Goal: Task Accomplishment & Management: Manage account settings

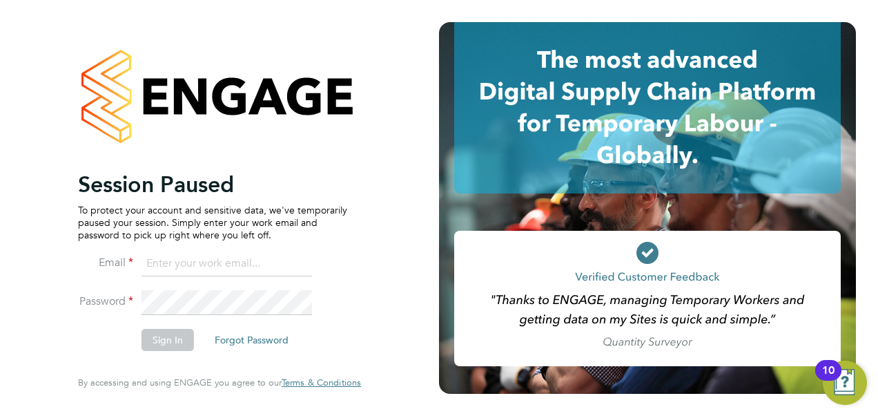
click at [181, 254] on input at bounding box center [227, 263] width 171 height 25
click at [185, 264] on input at bounding box center [227, 263] width 171 height 25
type input "ve"
click at [184, 265] on input "ve" at bounding box center [227, 263] width 171 height 25
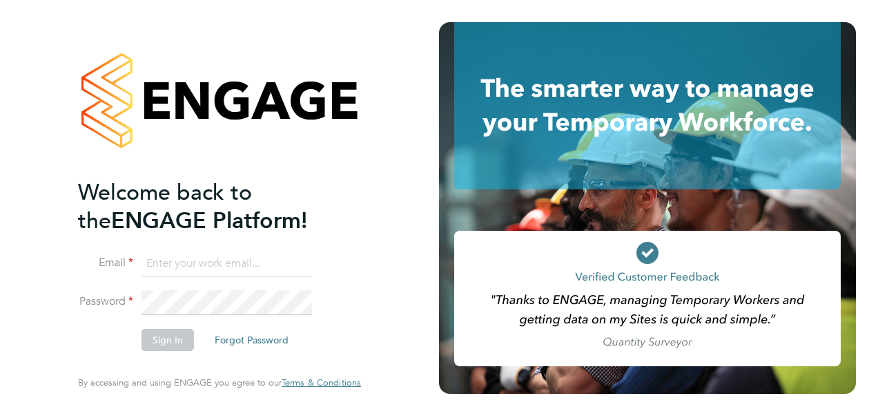
click at [180, 251] on ng-template "Welcome back to the ENGAGE Platform! Email Password Sign In Forgot Password" at bounding box center [212, 271] width 269 height 186
click at [160, 254] on input at bounding box center [227, 263] width 171 height 25
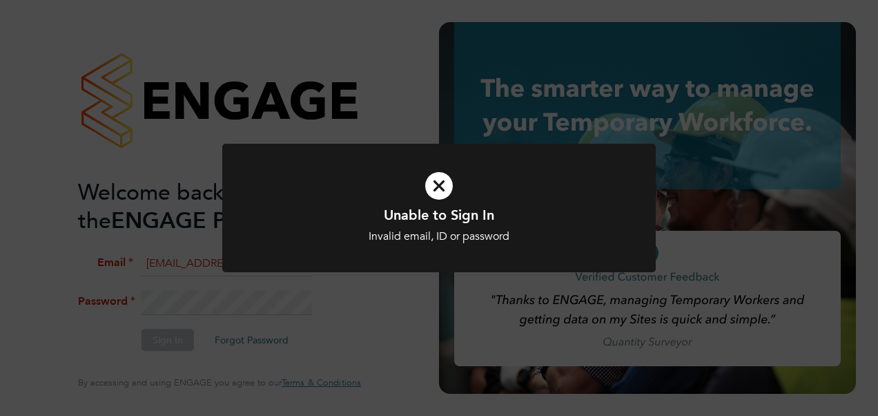
click at [349, 326] on div "Unable to Sign In Invalid email, ID or password Cancel Okay" at bounding box center [439, 208] width 878 height 416
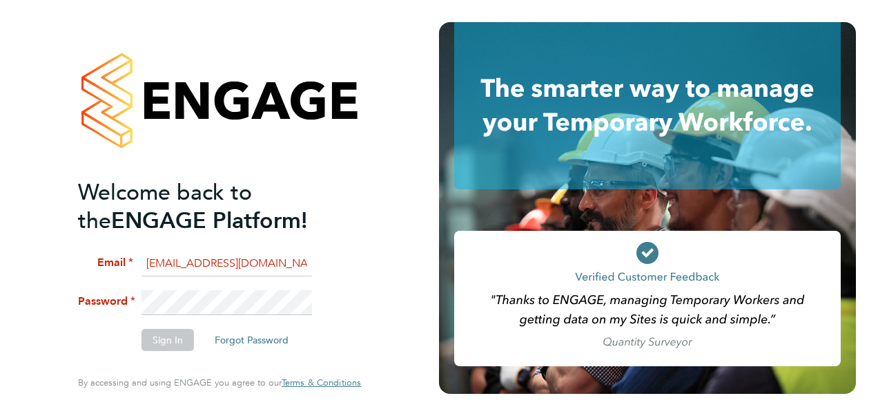
click at [86, 307] on li "Password" at bounding box center [212, 309] width 269 height 38
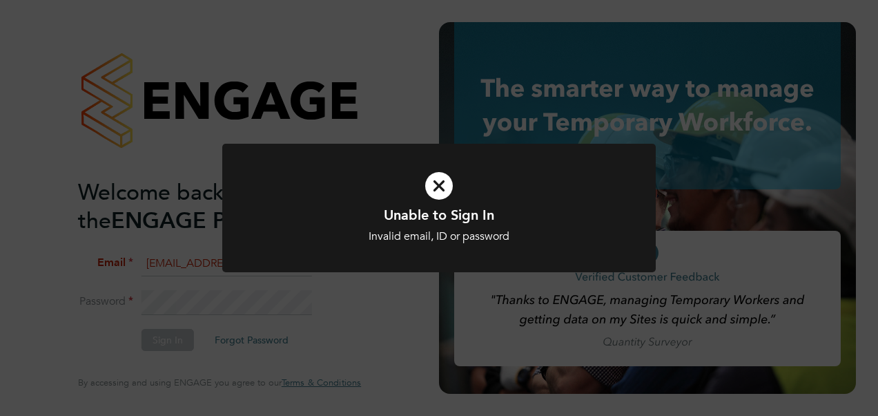
click at [414, 342] on div "Unable to Sign In Invalid email, ID or password Cancel Okay" at bounding box center [439, 208] width 878 height 416
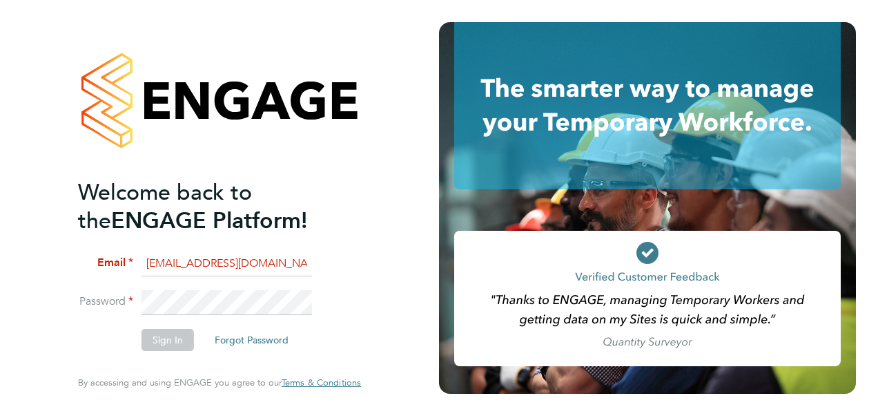
click at [92, 317] on li "Password" at bounding box center [212, 309] width 269 height 38
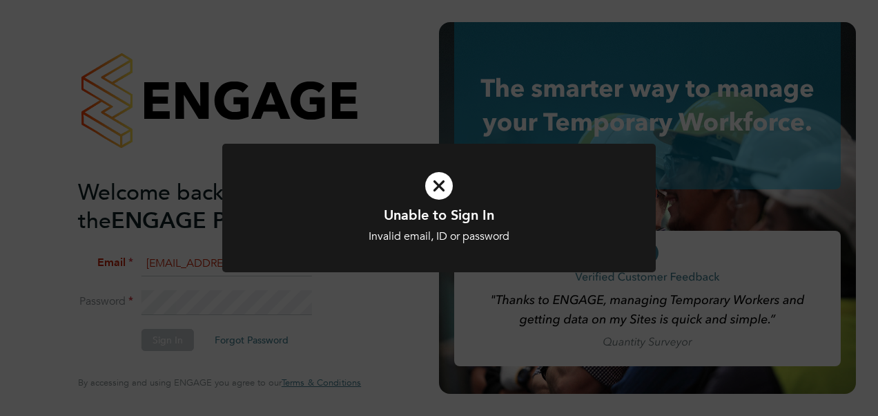
click at [224, 328] on div "Unable to Sign In Invalid email, ID or password Cancel Okay" at bounding box center [439, 208] width 878 height 416
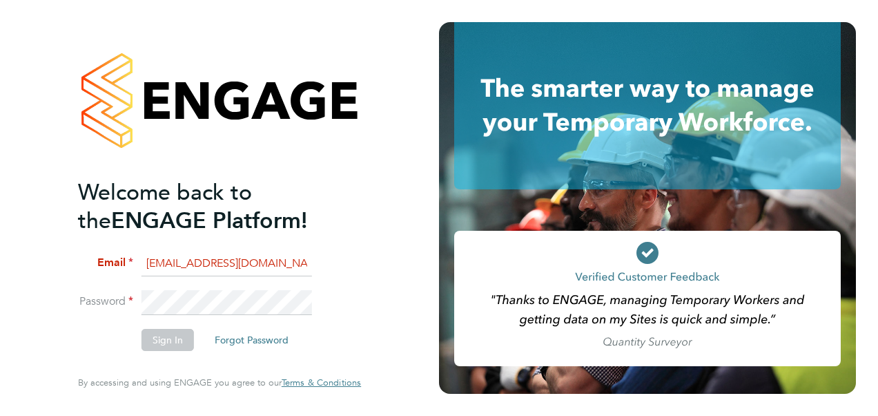
click at [271, 263] on input "vendorkeyaccounts2@hay.com" at bounding box center [227, 263] width 171 height 25
type input "vendorkeyaccounts2@hays.com"
click at [177, 344] on button "Sign In" at bounding box center [168, 340] width 52 height 22
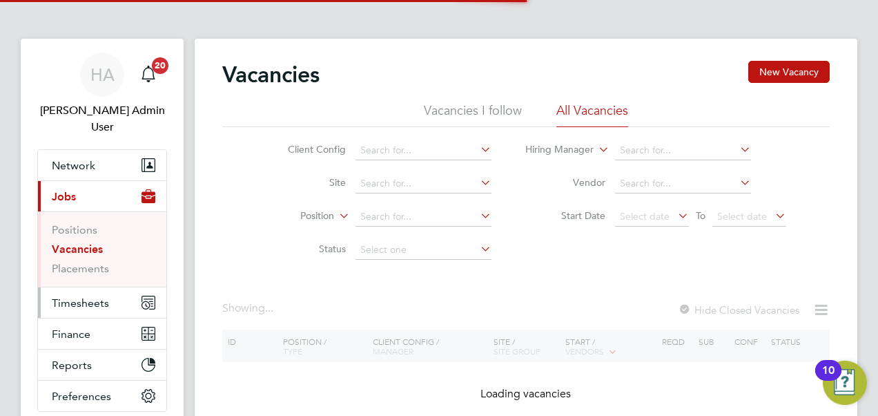
click at [104, 296] on span "Timesheets" at bounding box center [80, 302] width 57 height 13
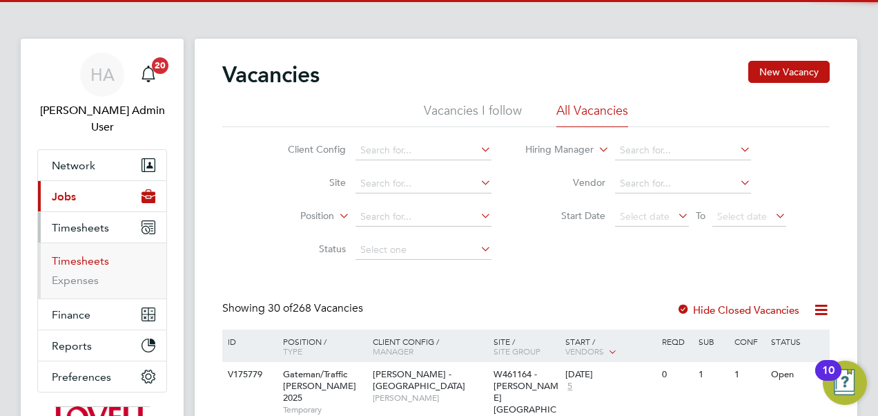
click at [90, 254] on link "Timesheets" at bounding box center [80, 260] width 57 height 13
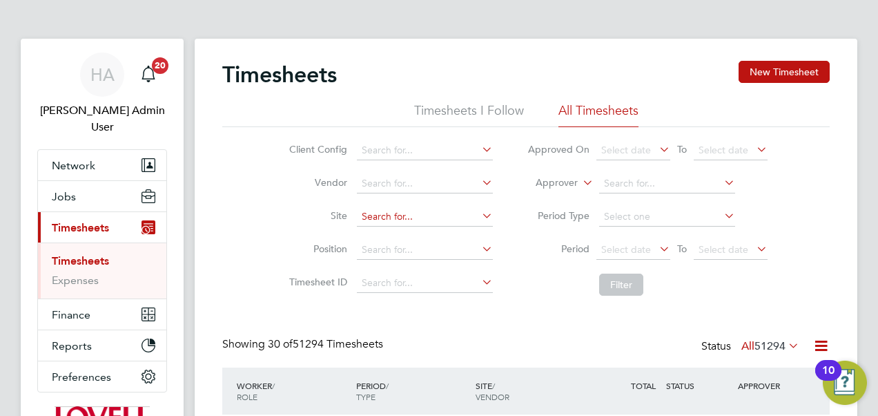
click at [399, 217] on input at bounding box center [425, 216] width 136 height 19
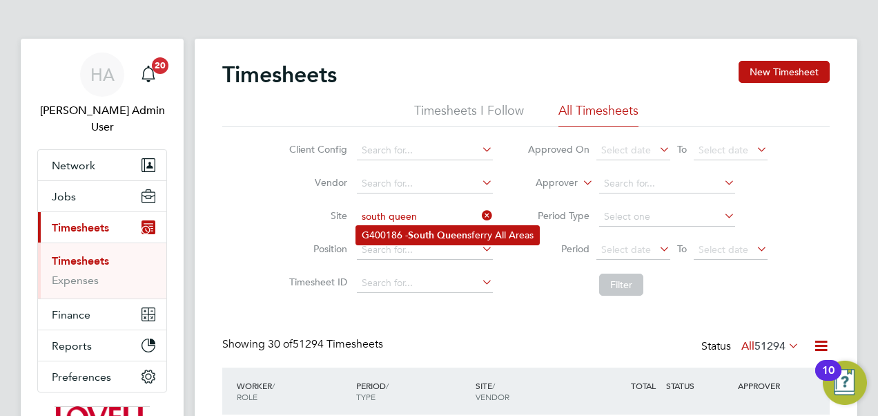
click at [400, 231] on li "G400186 - South Queen sferry All Areas" at bounding box center [447, 235] width 183 height 19
type input "G400186 - South Queensferry All Areas"
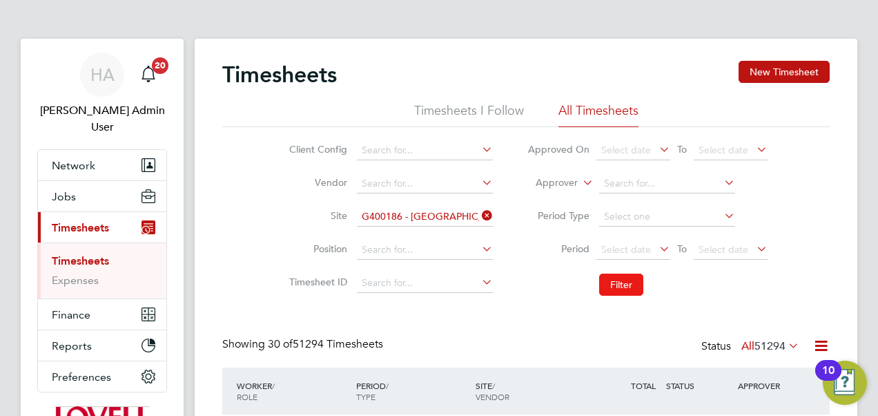
click at [630, 289] on button "Filter" at bounding box center [621, 284] width 44 height 22
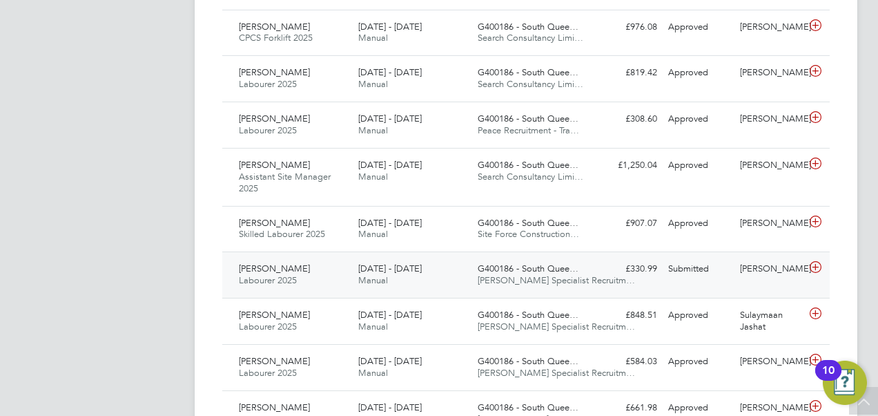
click at [510, 264] on span "G400186 - South Quee…" at bounding box center [528, 268] width 101 height 12
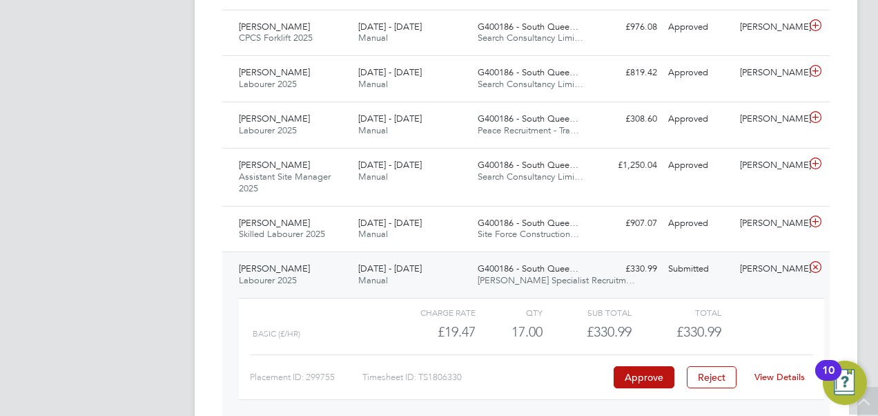
click at [778, 371] on link "View Details" at bounding box center [780, 377] width 50 height 12
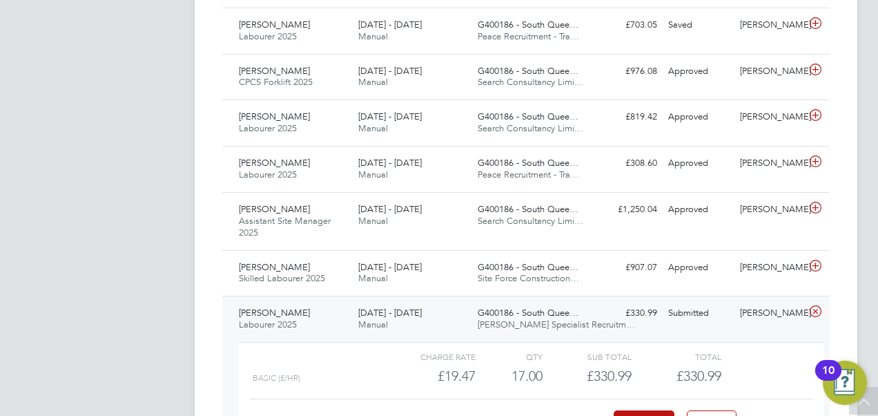
scroll to position [644, 0]
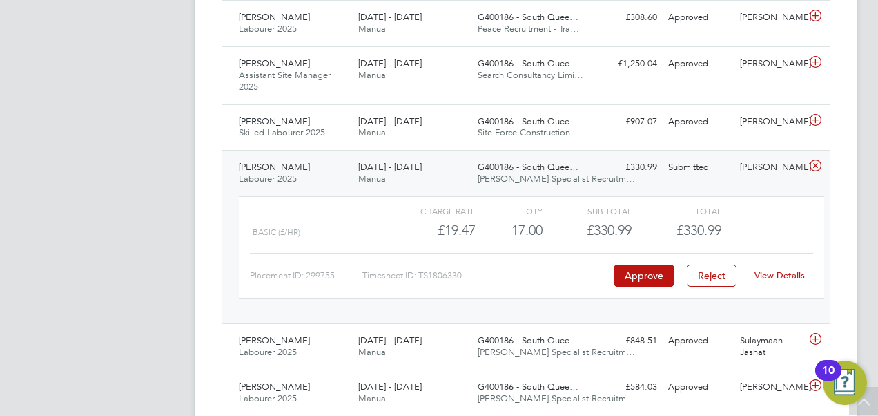
click at [772, 273] on link "View Details" at bounding box center [780, 275] width 50 height 12
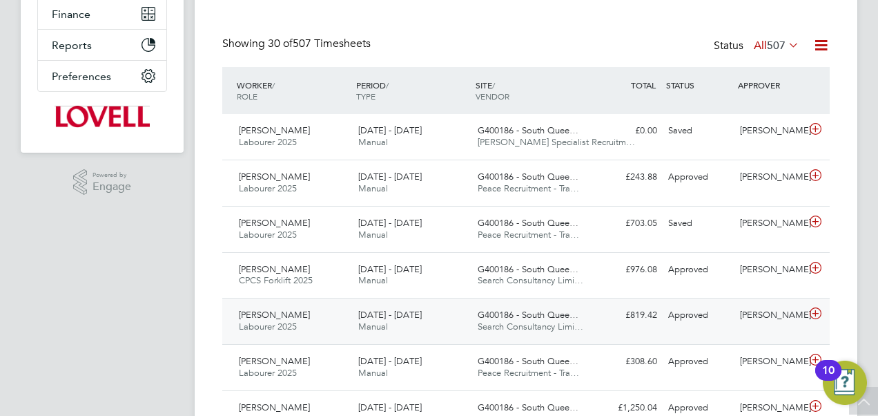
scroll to position [340, 0]
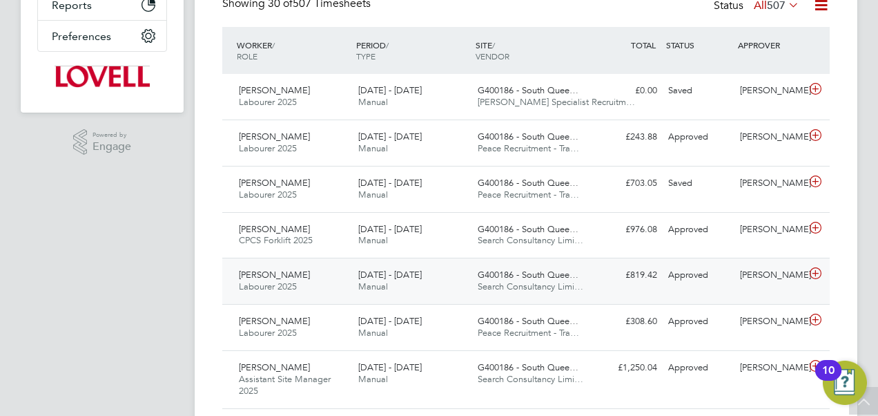
click at [307, 276] on div "Paul Michael Labourer 2025 16 - 22 Aug 2025" at bounding box center [292, 281] width 119 height 35
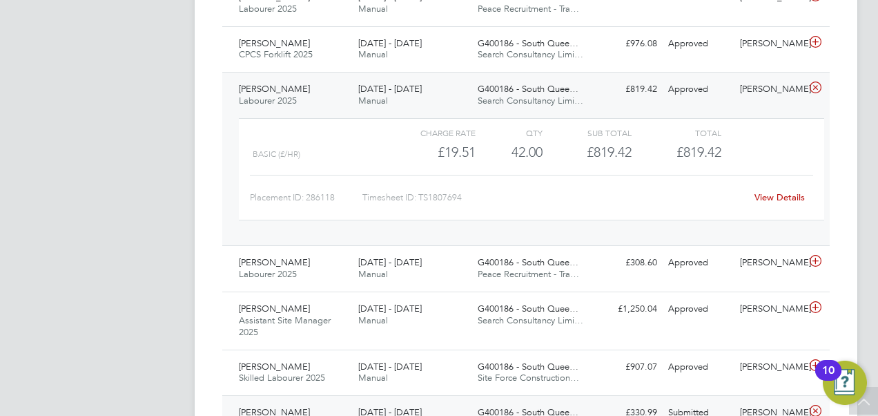
scroll to position [525, 0]
click at [760, 195] on link "View Details" at bounding box center [780, 198] width 50 height 12
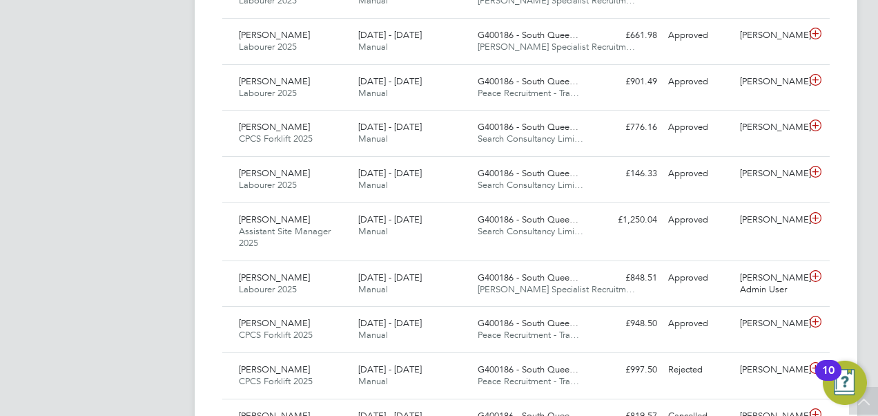
scroll to position [1181, 0]
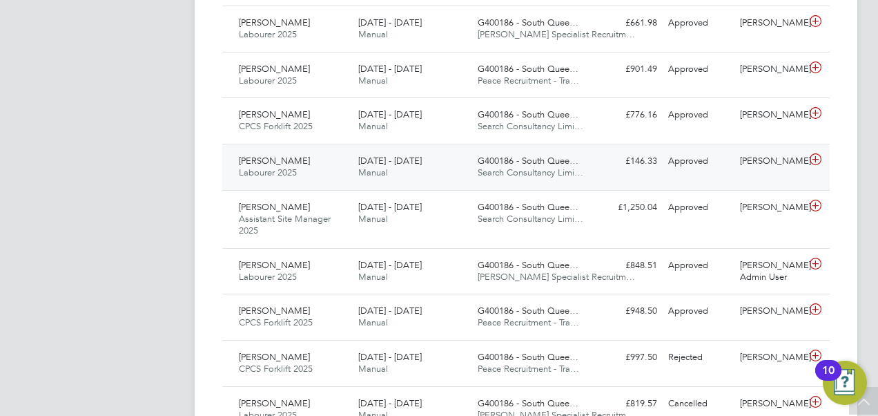
click at [331, 150] on div "Paul Michael Labourer 2025 9 - 15 Aug 2025" at bounding box center [292, 167] width 119 height 35
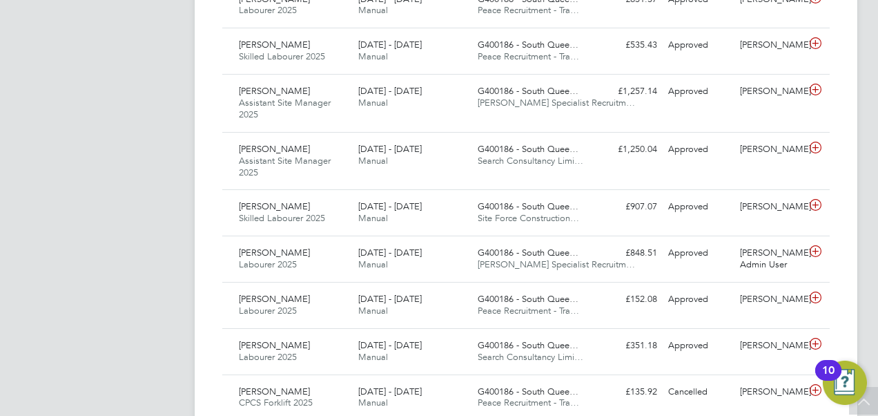
scroll to position [1893, 0]
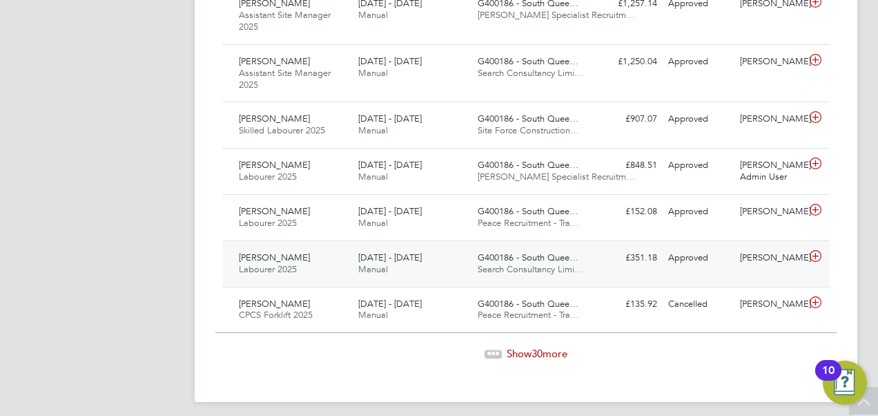
click at [323, 270] on div "Paul Michael Labourer 2025 26 Jul - 1 Aug 2025" at bounding box center [292, 263] width 119 height 35
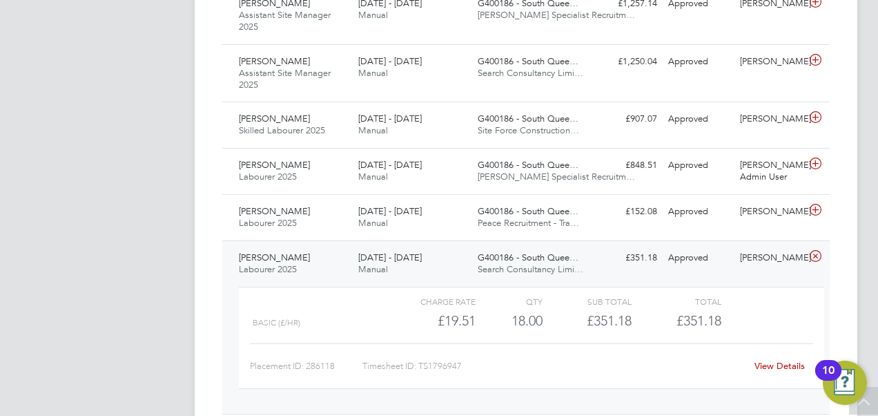
scroll to position [2002, 0]
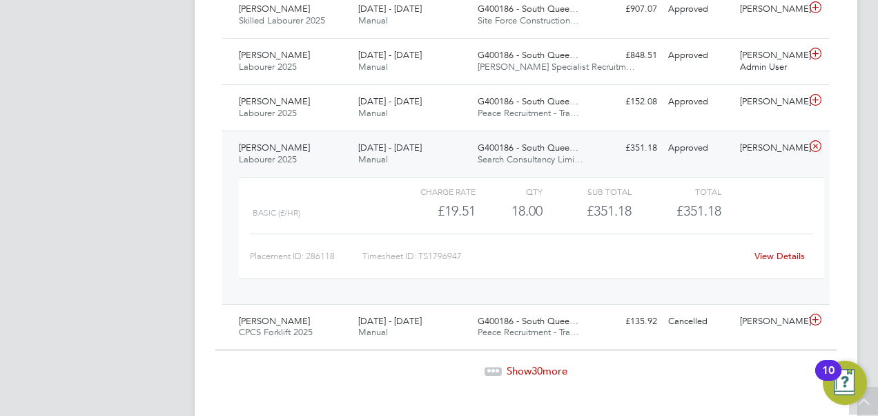
click at [323, 270] on div "Charge rate QTY Sub Total Total Basic (£/HR) £19.51 18 18.00 18 £351.18 £351.18…" at bounding box center [532, 228] width 586 height 102
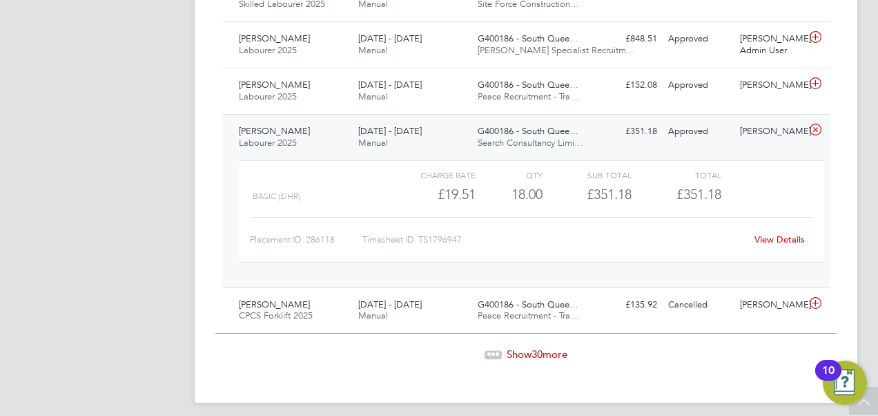
click at [514, 347] on span "Show 30 more" at bounding box center [537, 353] width 61 height 13
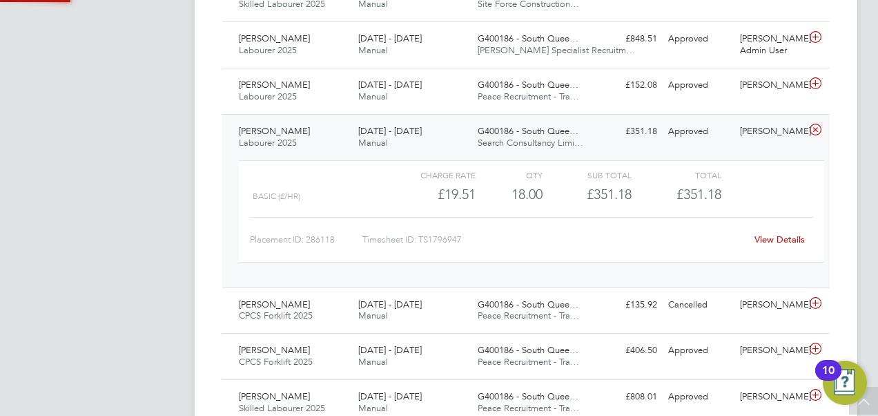
scroll to position [35, 119]
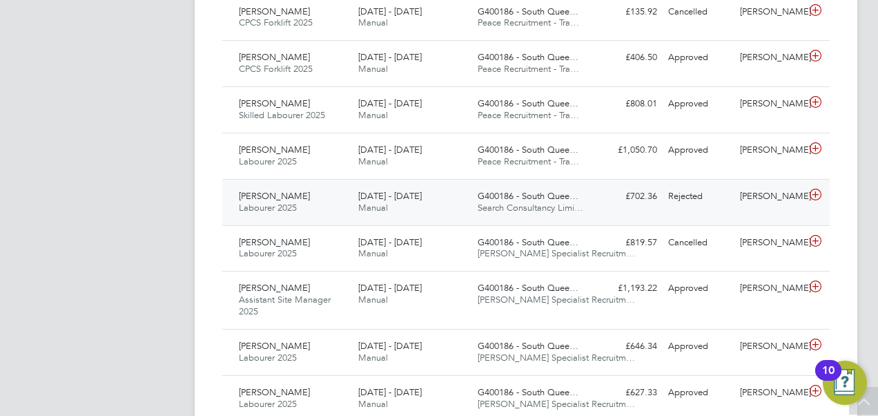
click at [307, 188] on div "Paul Michael Labourer 2025 26 Jul - 1 Aug 2025" at bounding box center [292, 202] width 119 height 35
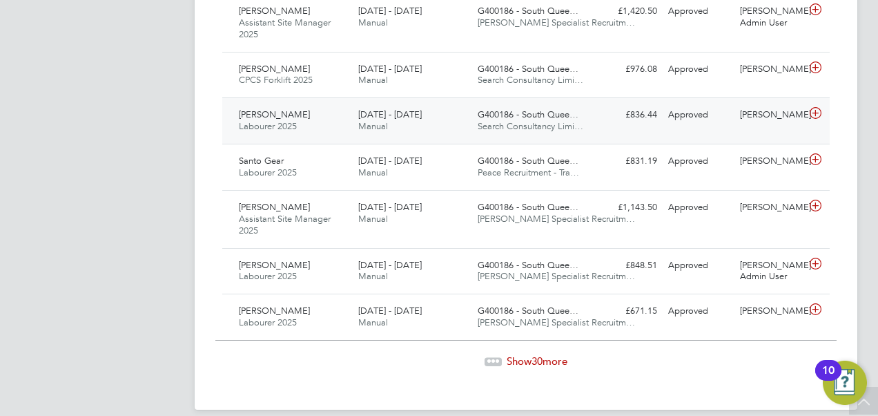
click at [284, 120] on span "Labourer 2025" at bounding box center [268, 126] width 58 height 12
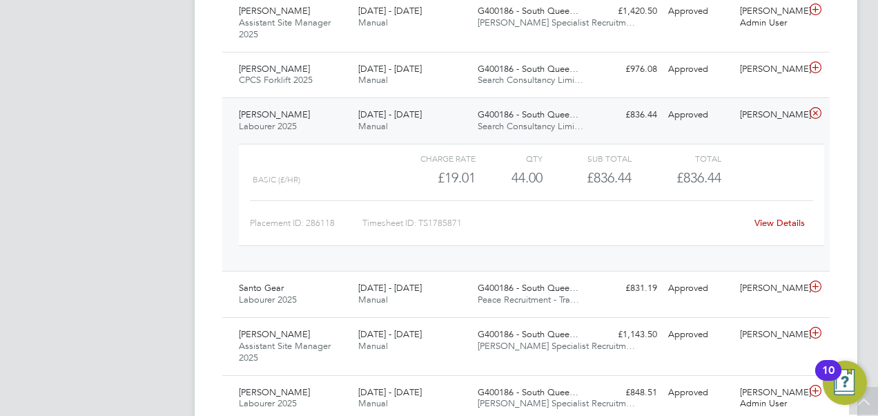
click at [777, 217] on link "View Details" at bounding box center [780, 223] width 50 height 12
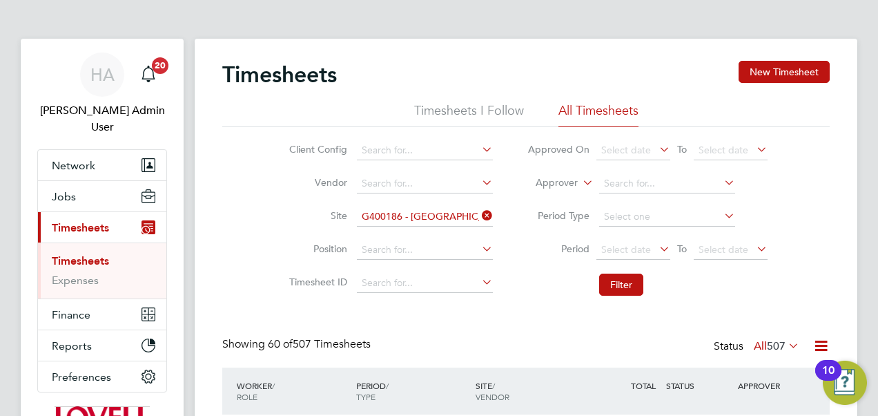
click at [580, 181] on icon at bounding box center [580, 179] width 0 height 12
click at [540, 200] on li "Worker" at bounding box center [544, 199] width 68 height 18
click at [618, 181] on input at bounding box center [667, 183] width 136 height 19
type input "P"
click at [618, 181] on input at bounding box center [667, 183] width 136 height 19
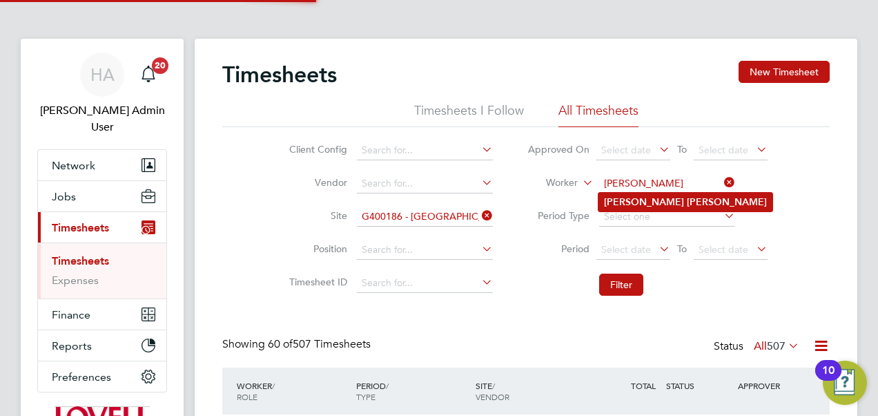
type input "Paul Michael"
click at [687, 197] on b "Michael" at bounding box center [727, 202] width 80 height 12
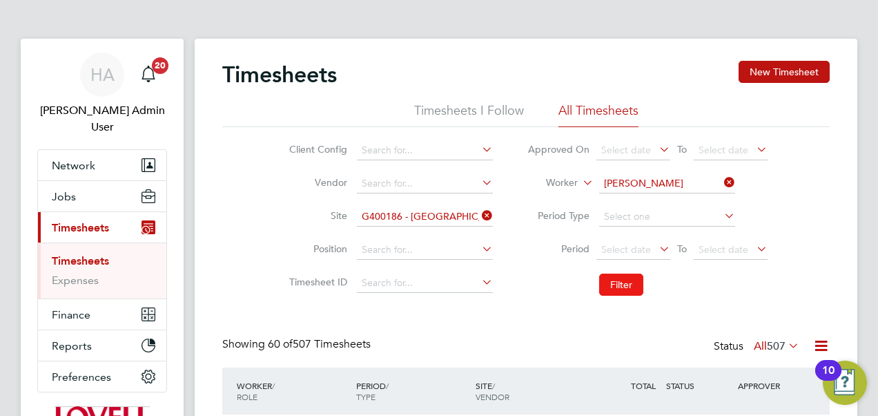
click at [617, 278] on button "Filter" at bounding box center [621, 284] width 44 height 22
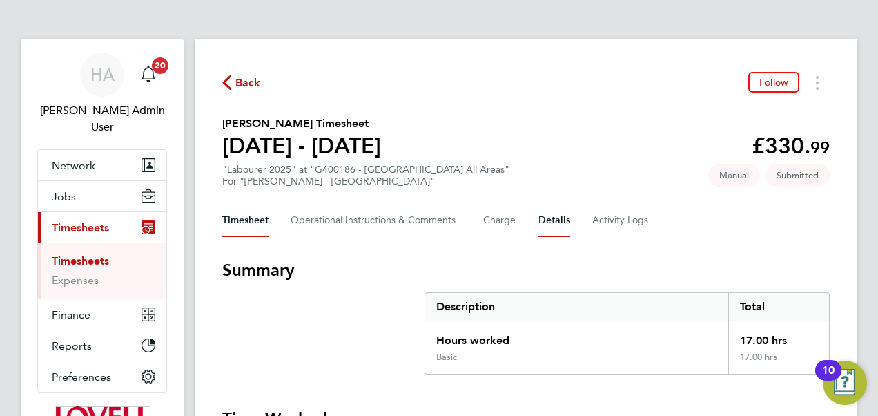
click at [551, 226] on button "Details" at bounding box center [555, 220] width 32 height 33
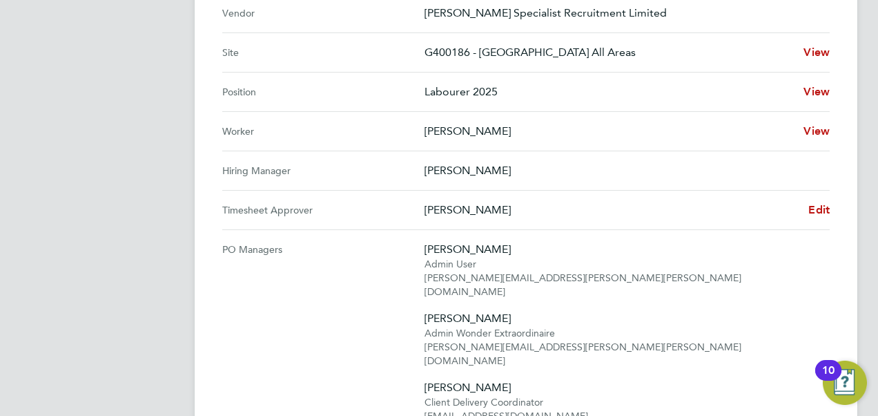
scroll to position [521, 0]
click at [821, 209] on span "Edit" at bounding box center [819, 210] width 21 height 13
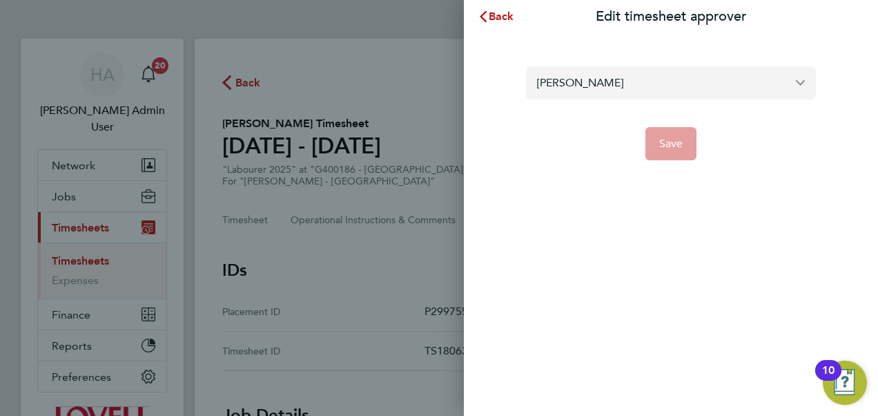
click at [601, 86] on input "[PERSON_NAME]" at bounding box center [671, 82] width 290 height 32
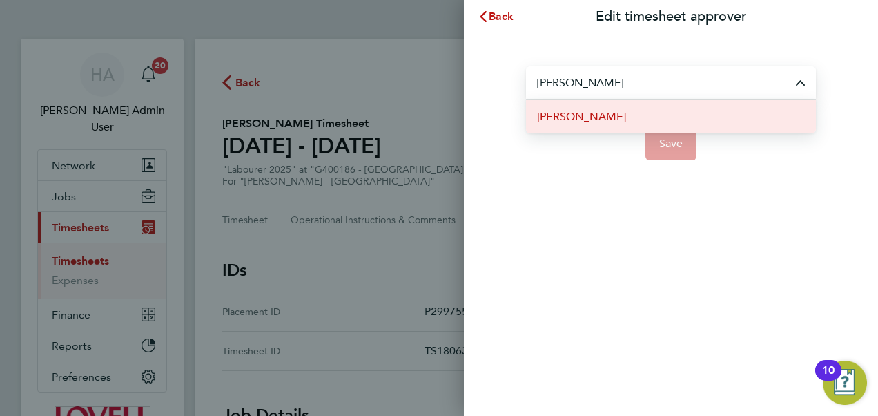
click at [579, 117] on span "[PERSON_NAME]" at bounding box center [581, 116] width 89 height 17
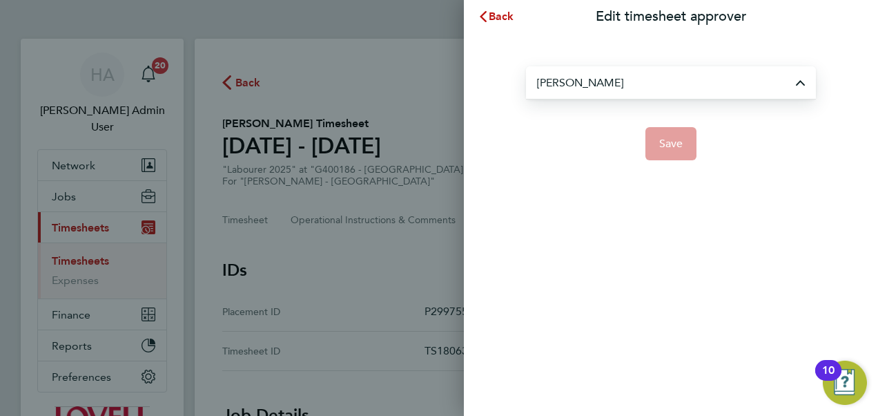
type input "[PERSON_NAME]"
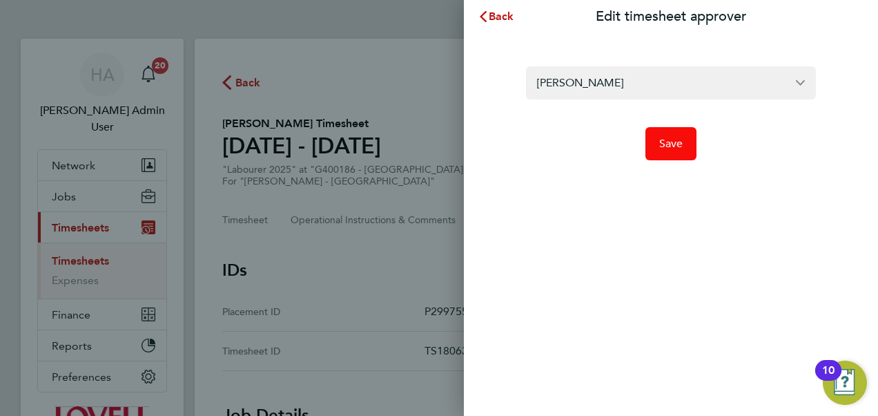
click at [668, 131] on button "Save" at bounding box center [672, 143] width 52 height 33
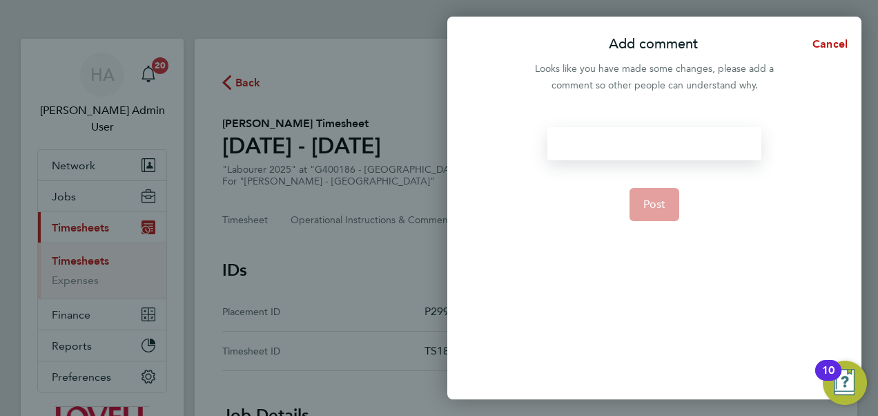
click at [650, 137] on div at bounding box center [654, 143] width 213 height 33
click at [646, 202] on span "Post" at bounding box center [655, 204] width 23 height 14
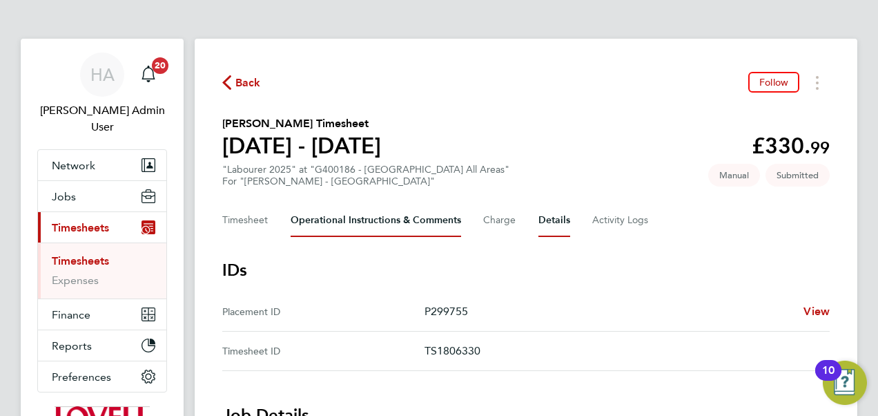
click at [344, 207] on Comments-tab "Operational Instructions & Comments" at bounding box center [376, 220] width 171 height 33
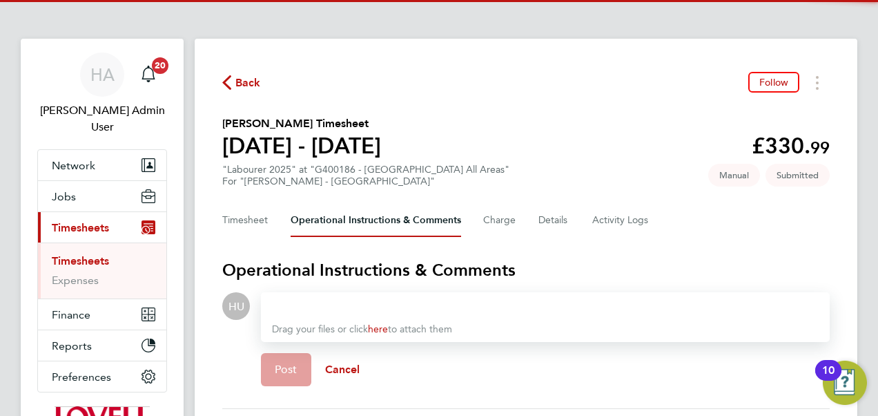
click at [83, 254] on link "Timesheets" at bounding box center [80, 260] width 57 height 13
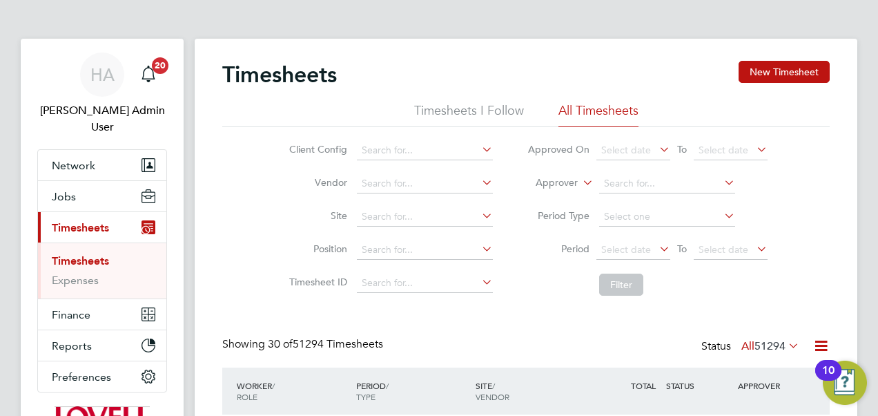
click at [580, 182] on icon at bounding box center [580, 179] width 0 height 12
click at [365, 217] on input at bounding box center [425, 216] width 136 height 19
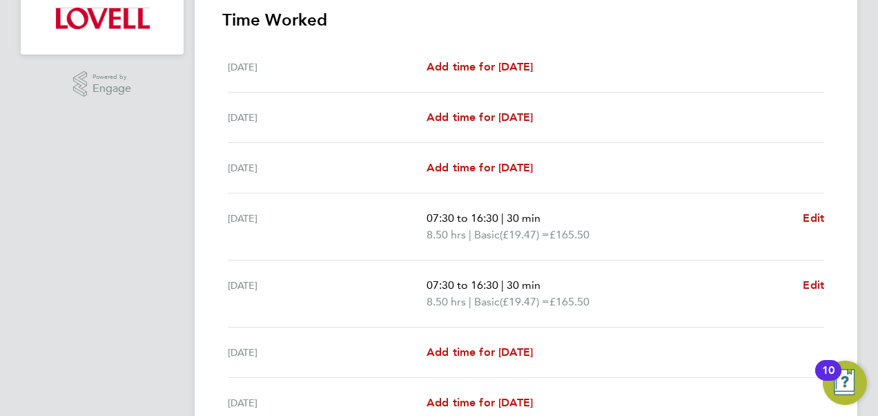
scroll to position [2, 0]
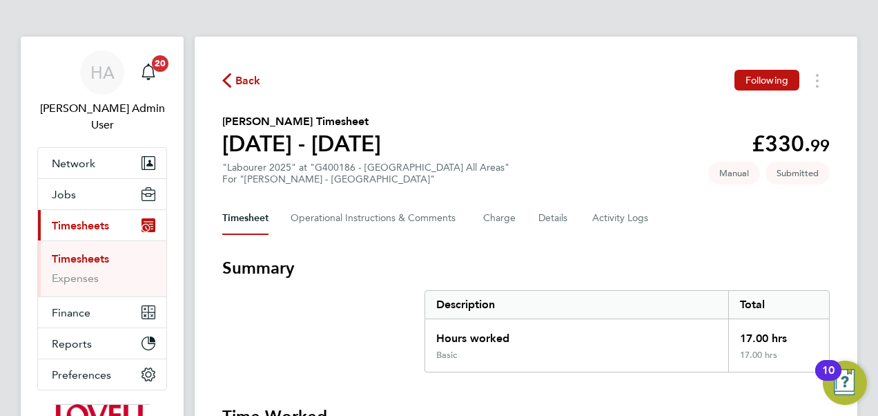
click at [328, 222] on Comments-tab "Operational Instructions & Comments" at bounding box center [376, 218] width 171 height 33
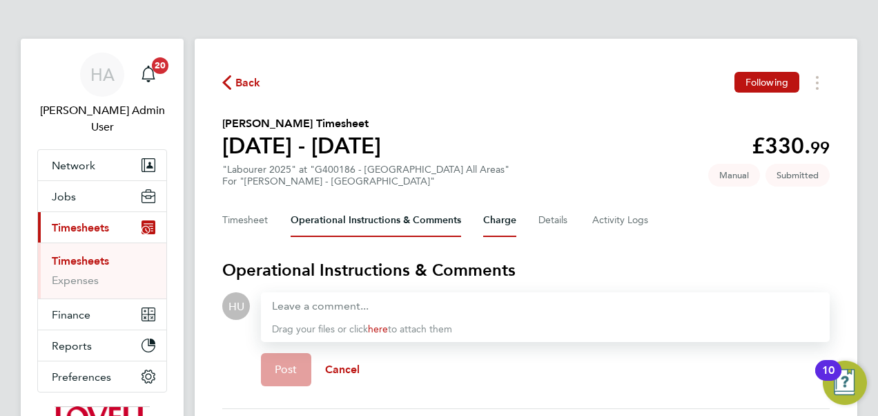
click at [510, 216] on button "Charge" at bounding box center [499, 220] width 33 height 33
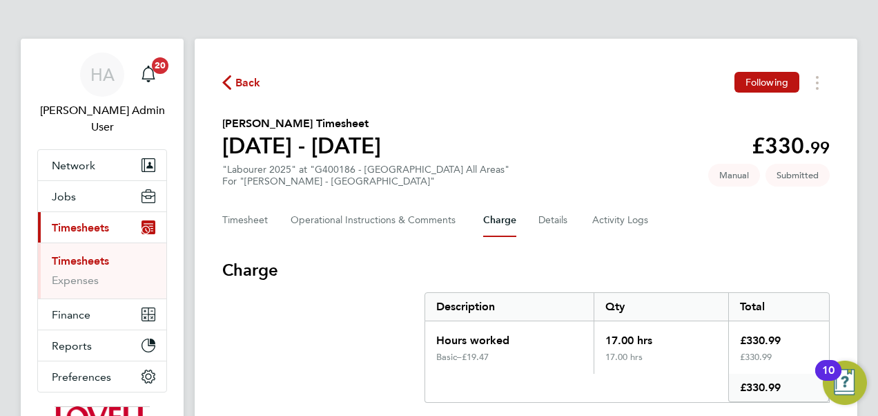
scroll to position [78, 0]
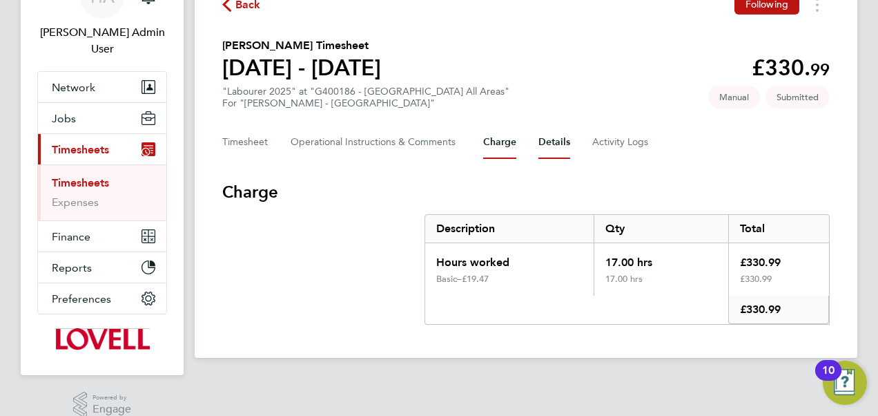
click at [539, 144] on button "Details" at bounding box center [555, 142] width 32 height 33
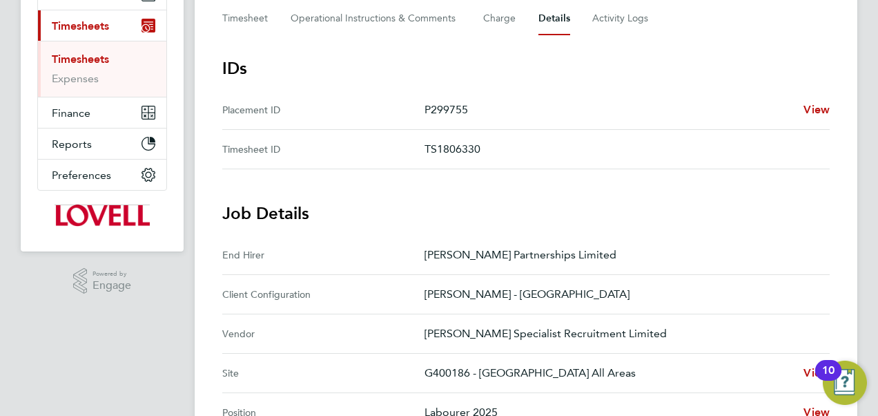
scroll to position [181, 0]
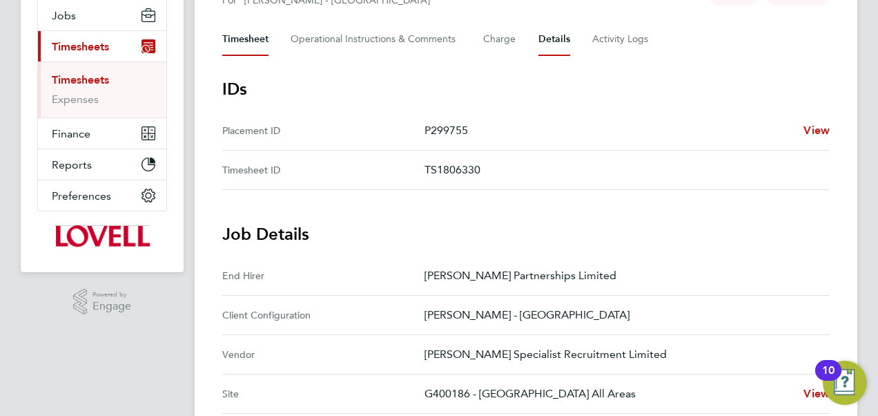
click at [257, 26] on button "Timesheet" at bounding box center [245, 39] width 46 height 33
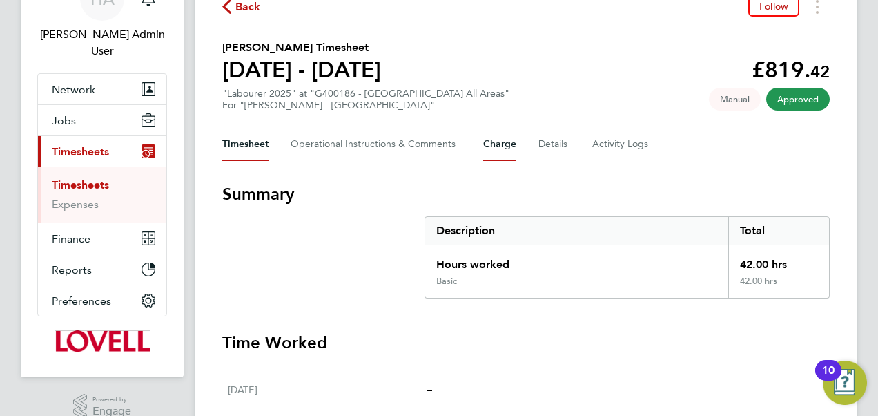
scroll to position [66, 0]
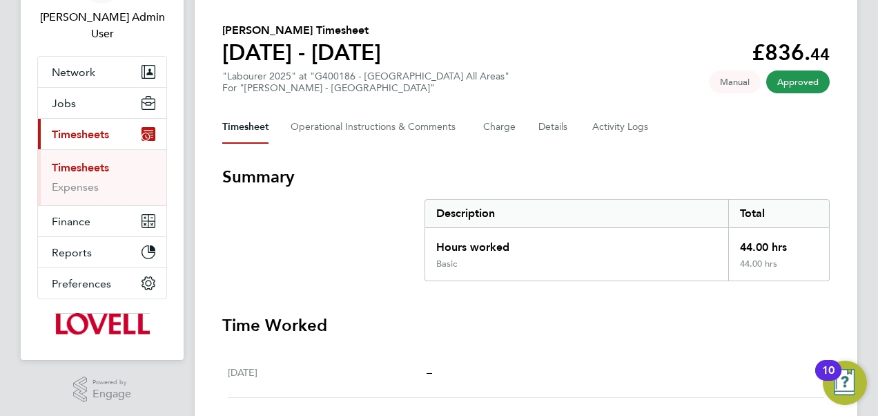
scroll to position [106, 0]
